Goal: Task Accomplishment & Management: Manage account settings

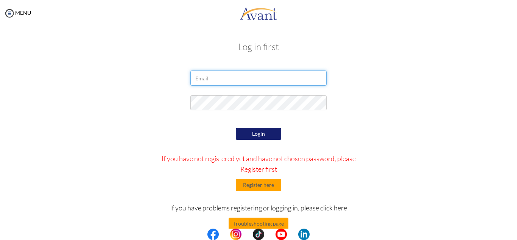
click at [253, 84] on input "email" at bounding box center [258, 77] width 136 height 15
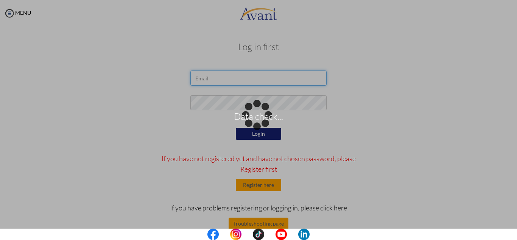
type input "[EMAIL_ADDRESS][DOMAIN_NAME]"
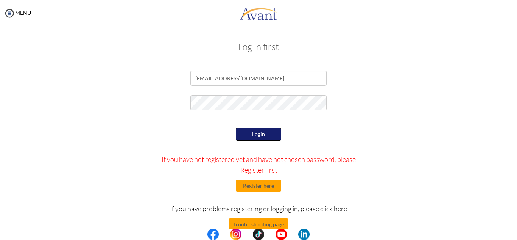
click at [263, 131] on button "Login" at bounding box center [258, 134] width 45 height 13
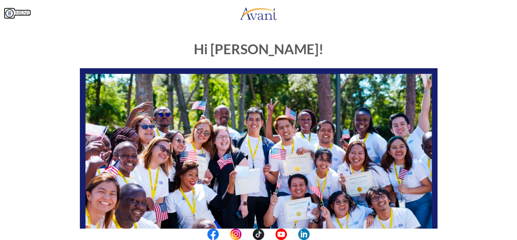
click at [10, 16] on img at bounding box center [9, 13] width 11 height 11
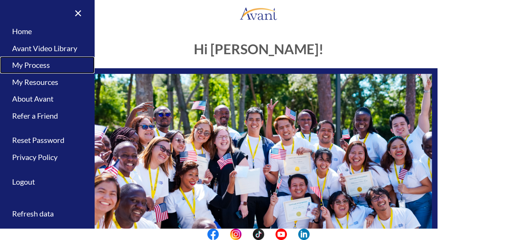
click at [32, 65] on link "My Process" at bounding box center [47, 64] width 95 height 17
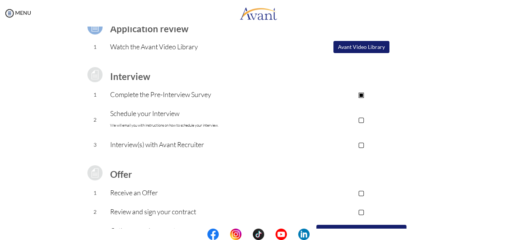
scroll to position [29, 0]
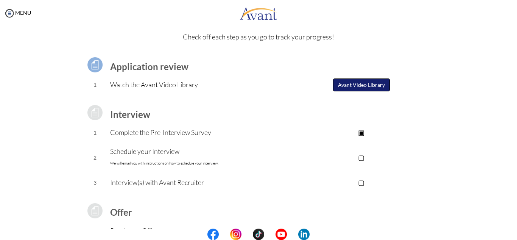
click at [356, 86] on button "Avant Video Library" at bounding box center [361, 84] width 57 height 13
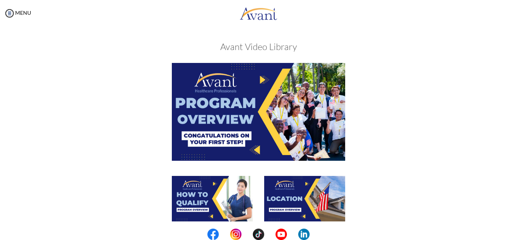
click at [230, 106] on img at bounding box center [258, 111] width 173 height 97
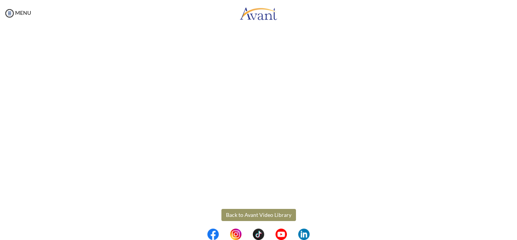
scroll to position [133, 0]
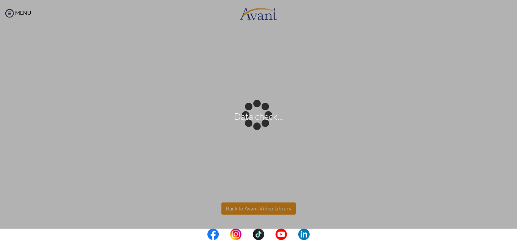
click at [261, 208] on body "Data check... Maintenance break. Please come back in 2 hours. MENU My Status Wh…" at bounding box center [258, 120] width 517 height 240
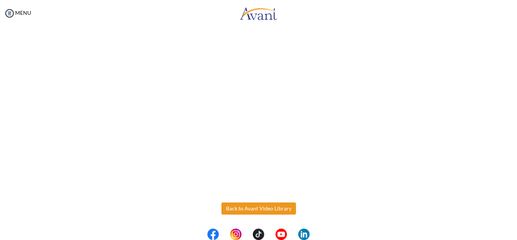
click at [252, 205] on button "Back to Avant Video Library" at bounding box center [259, 208] width 75 height 12
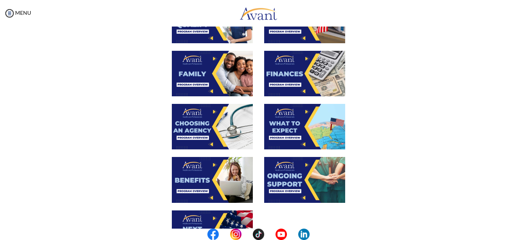
scroll to position [189, 0]
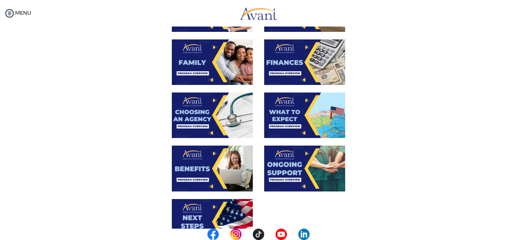
click at [216, 159] on img at bounding box center [212, 167] width 81 height 45
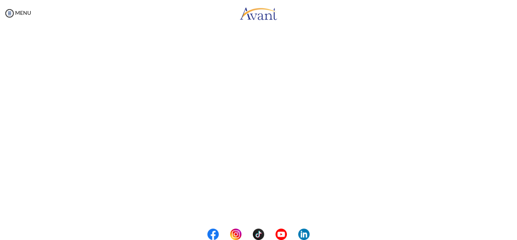
scroll to position [214, 0]
click at [264, 205] on body "Maintenance break. Please come back in 2 hours. MENU My Status What is the next…" at bounding box center [258, 120] width 517 height 240
click at [265, 206] on button "Back to Avant Video Library" at bounding box center [259, 208] width 75 height 12
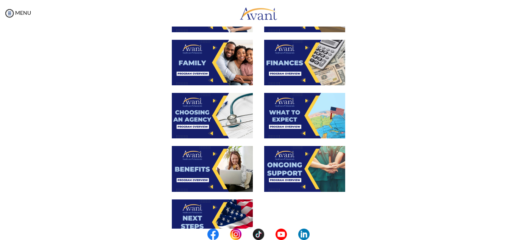
scroll to position [189, 0]
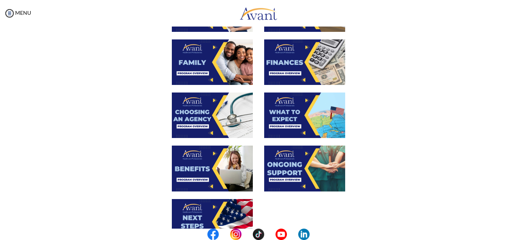
click at [211, 165] on img at bounding box center [212, 167] width 81 height 45
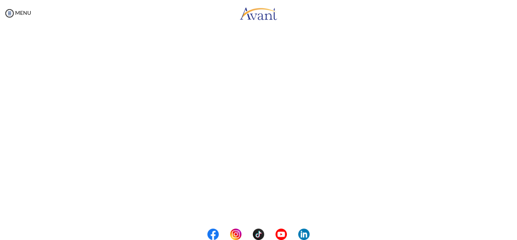
scroll to position [214, 0]
click at [277, 208] on body "Maintenance break. Please come back in 2 hours. MENU My Status What is the next…" at bounding box center [258, 120] width 517 height 240
click at [259, 207] on body "Maintenance break. Please come back in 2 hours. MENU My Status What is the next…" at bounding box center [258, 120] width 517 height 240
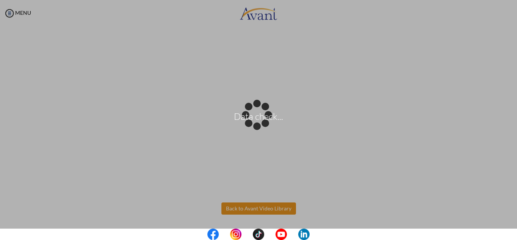
click at [265, 208] on body "Data check... Maintenance break. Please come back in 2 hours. MENU My Status Wh…" at bounding box center [258, 120] width 517 height 240
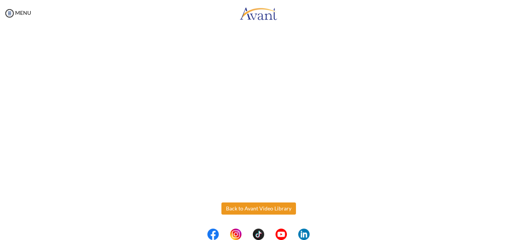
click at [252, 210] on button "Back to Avant Video Library" at bounding box center [259, 208] width 75 height 12
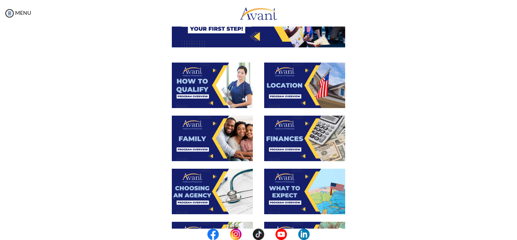
scroll to position [114, 0]
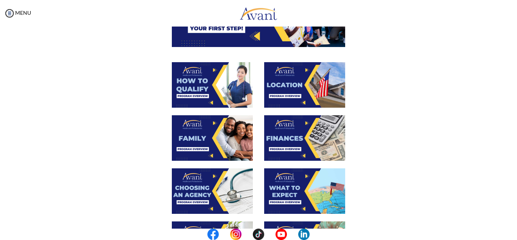
click at [290, 71] on img at bounding box center [304, 84] width 81 height 45
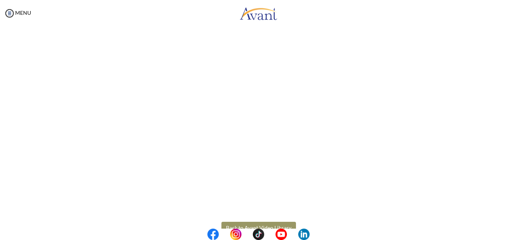
scroll to position [133, 0]
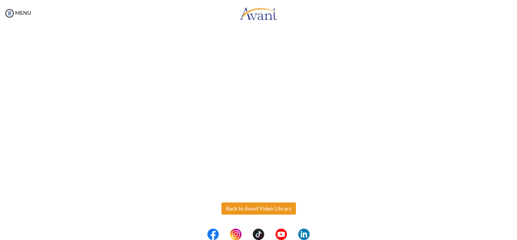
click at [265, 206] on body "Maintenance break. Please come back in 2 hours. MENU My Status What is the next…" at bounding box center [258, 120] width 517 height 240
click at [275, 210] on button "Back to Avant Video Library" at bounding box center [259, 208] width 75 height 12
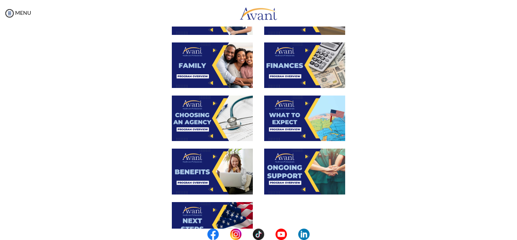
scroll to position [189, 0]
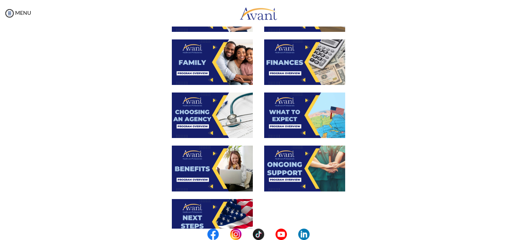
click at [298, 161] on img at bounding box center [304, 167] width 81 height 45
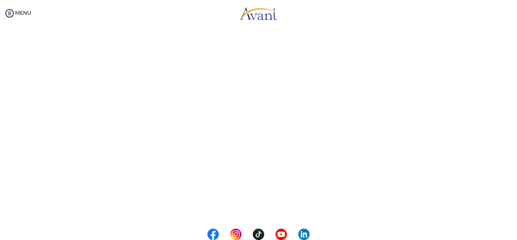
scroll to position [214, 0]
click at [269, 210] on body "Maintenance break. Please come back in 2 hours. MENU My Status What is the next…" at bounding box center [258, 120] width 517 height 240
click at [263, 209] on button "Back to Avant Video Library" at bounding box center [259, 208] width 75 height 12
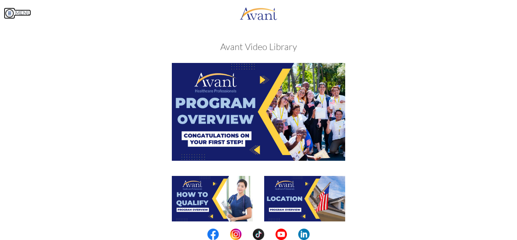
click at [11, 12] on img at bounding box center [9, 13] width 11 height 11
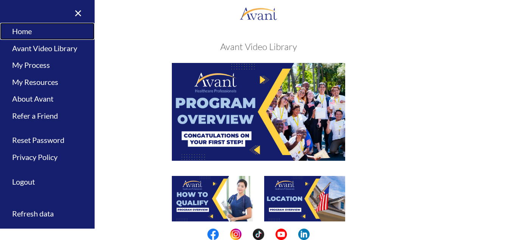
click at [29, 35] on link "Home" at bounding box center [47, 31] width 95 height 17
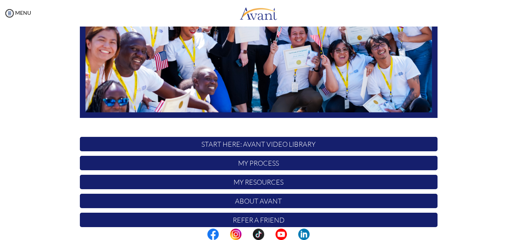
scroll to position [181, 0]
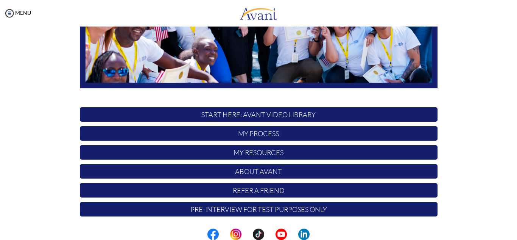
click at [259, 131] on p "My Process" at bounding box center [259, 133] width 358 height 14
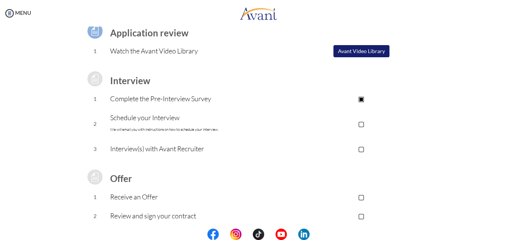
scroll to position [76, 0]
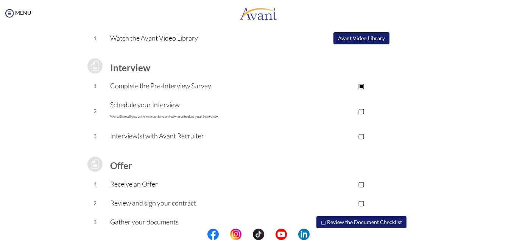
click at [138, 103] on p "Schedule your Interview We will email you with instructions on how to schedule …" at bounding box center [197, 110] width 175 height 23
click at [111, 105] on p "Schedule your Interview We will email you with instructions on how to schedule …" at bounding box center [197, 110] width 175 height 23
drag, startPoint x: 111, startPoint y: 121, endPoint x: 120, endPoint y: 120, distance: 9.5
click at [115, 122] on p "Schedule your Interview We will email you with instructions on how to schedule …" at bounding box center [197, 110] width 175 height 23
click at [155, 117] on font "We will email you with instructions on how to schedule your interview." at bounding box center [164, 116] width 108 height 5
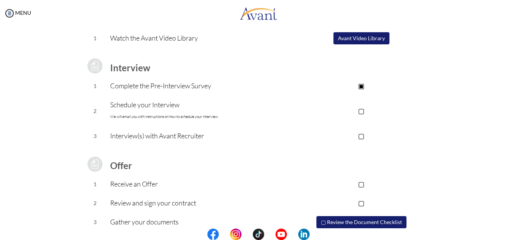
click at [360, 110] on p "▢" at bounding box center [362, 110] width 152 height 11
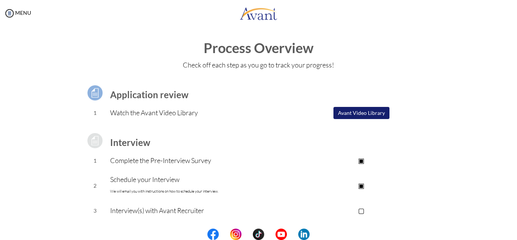
scroll to position [0, 0]
